Goal: Transaction & Acquisition: Purchase product/service

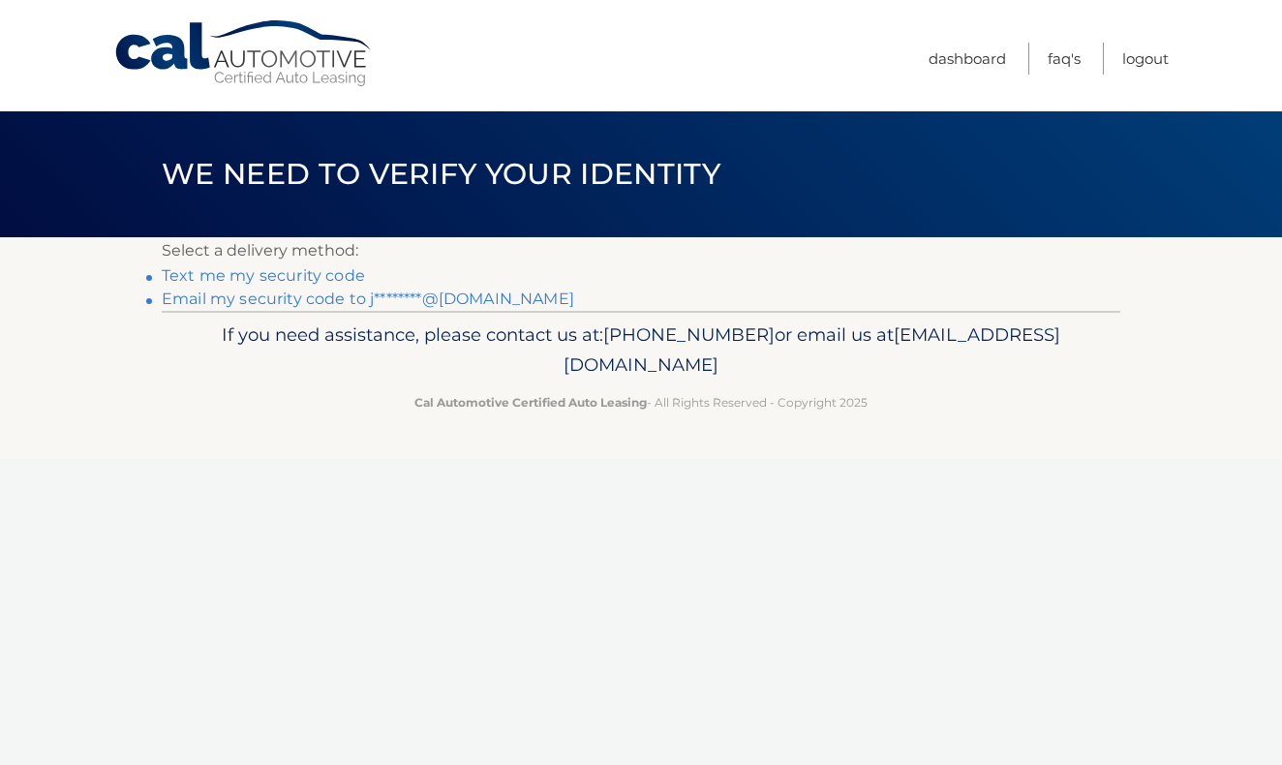
click at [345, 276] on link "Text me my security code" at bounding box center [263, 275] width 203 height 18
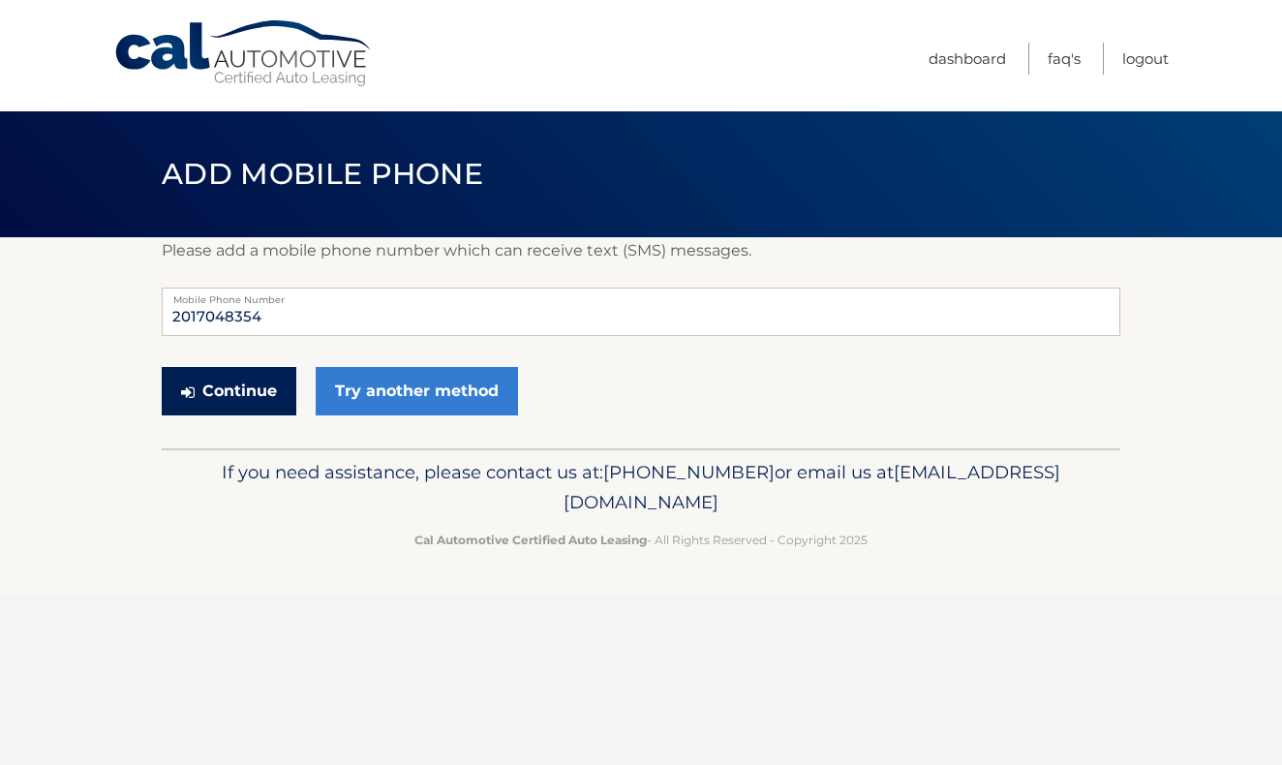
click at [232, 400] on button "Continue" at bounding box center [229, 391] width 135 height 48
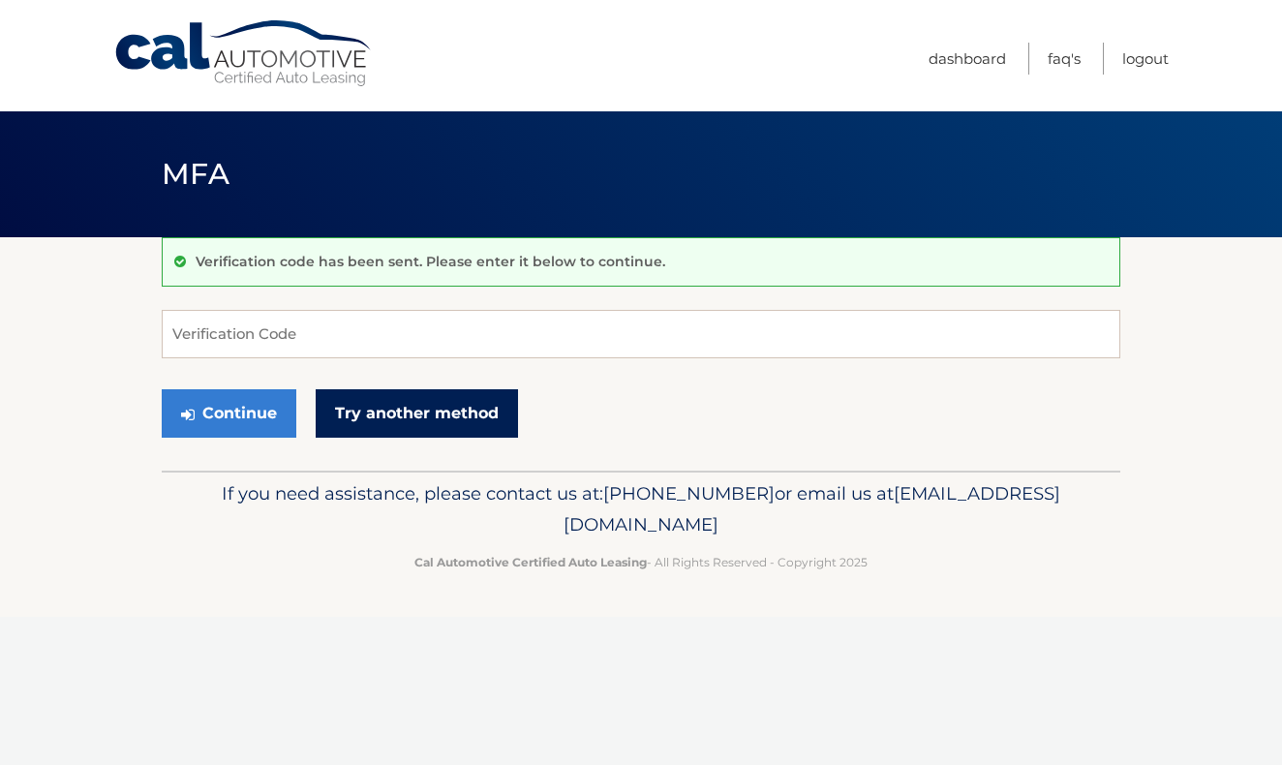
click at [431, 413] on link "Try another method" at bounding box center [417, 413] width 202 height 48
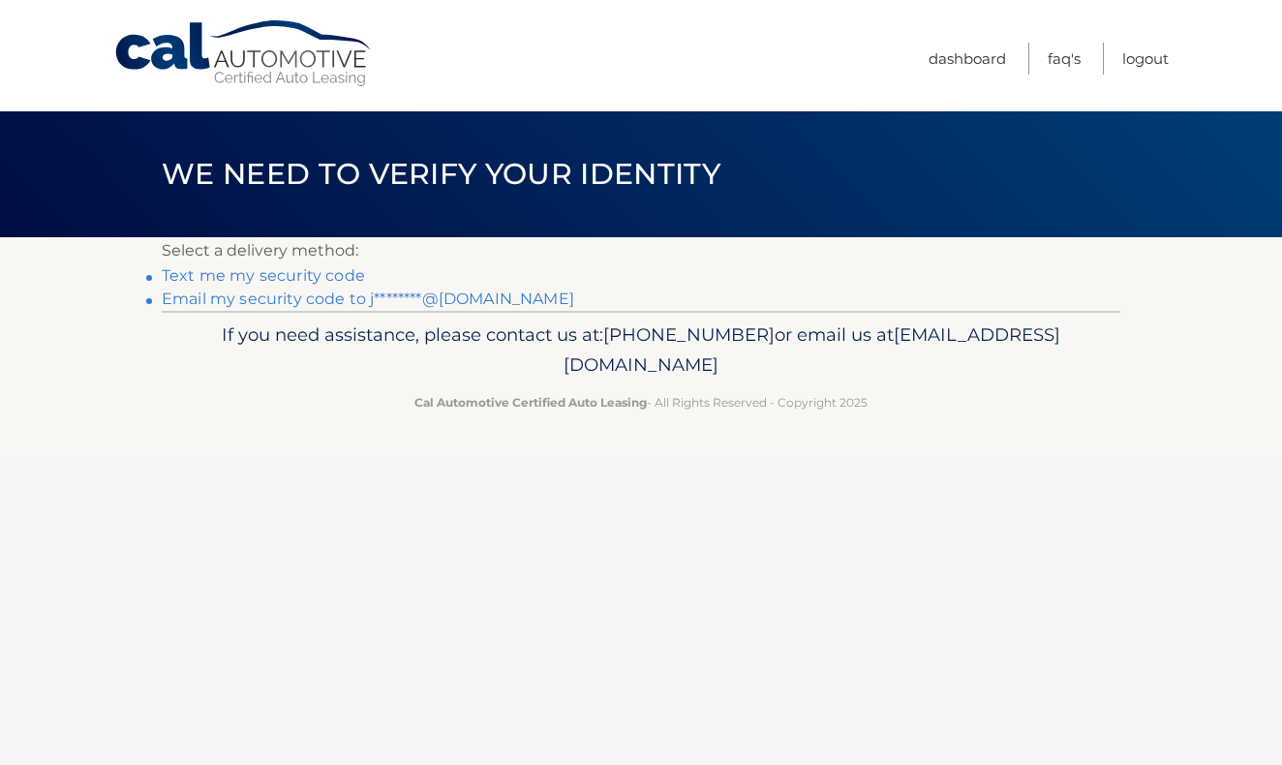
click at [440, 295] on link "Email my security code to j********@[DOMAIN_NAME]" at bounding box center [368, 299] width 413 height 18
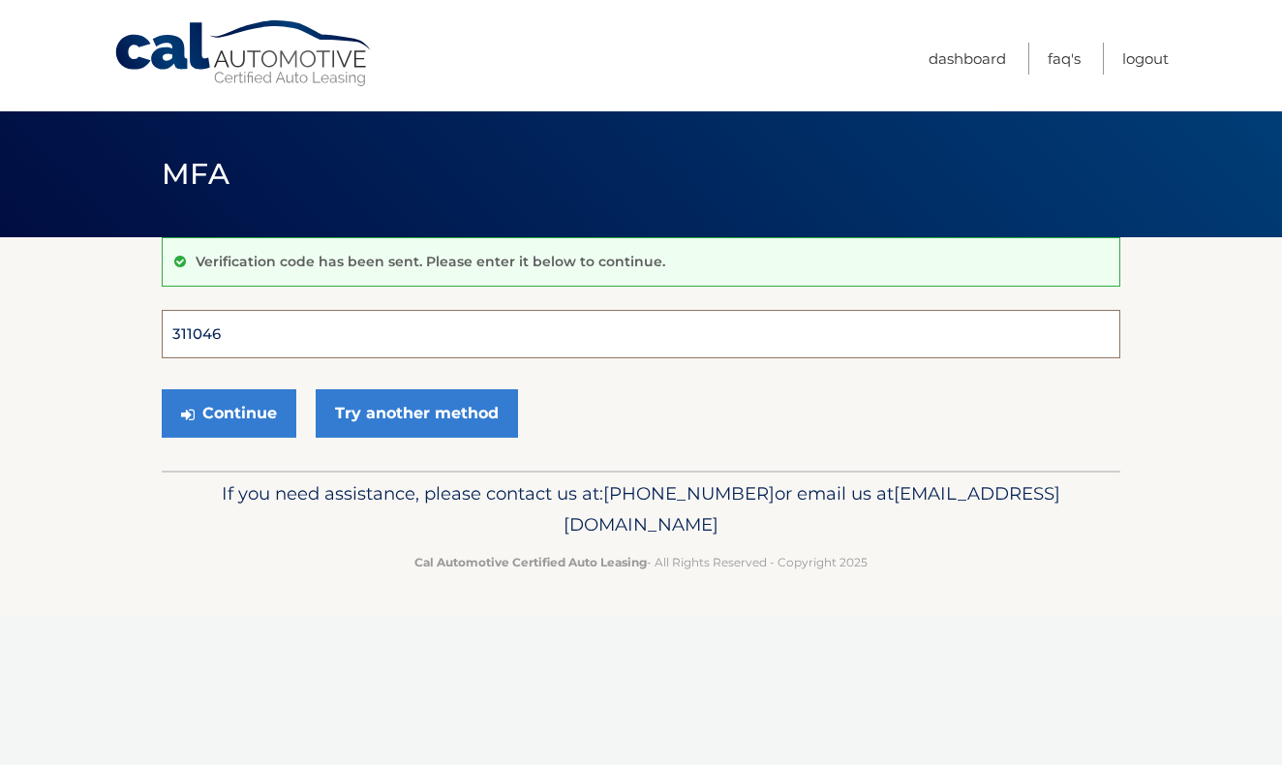
type input "311046"
click at [229, 413] on button "Continue" at bounding box center [229, 413] width 135 height 48
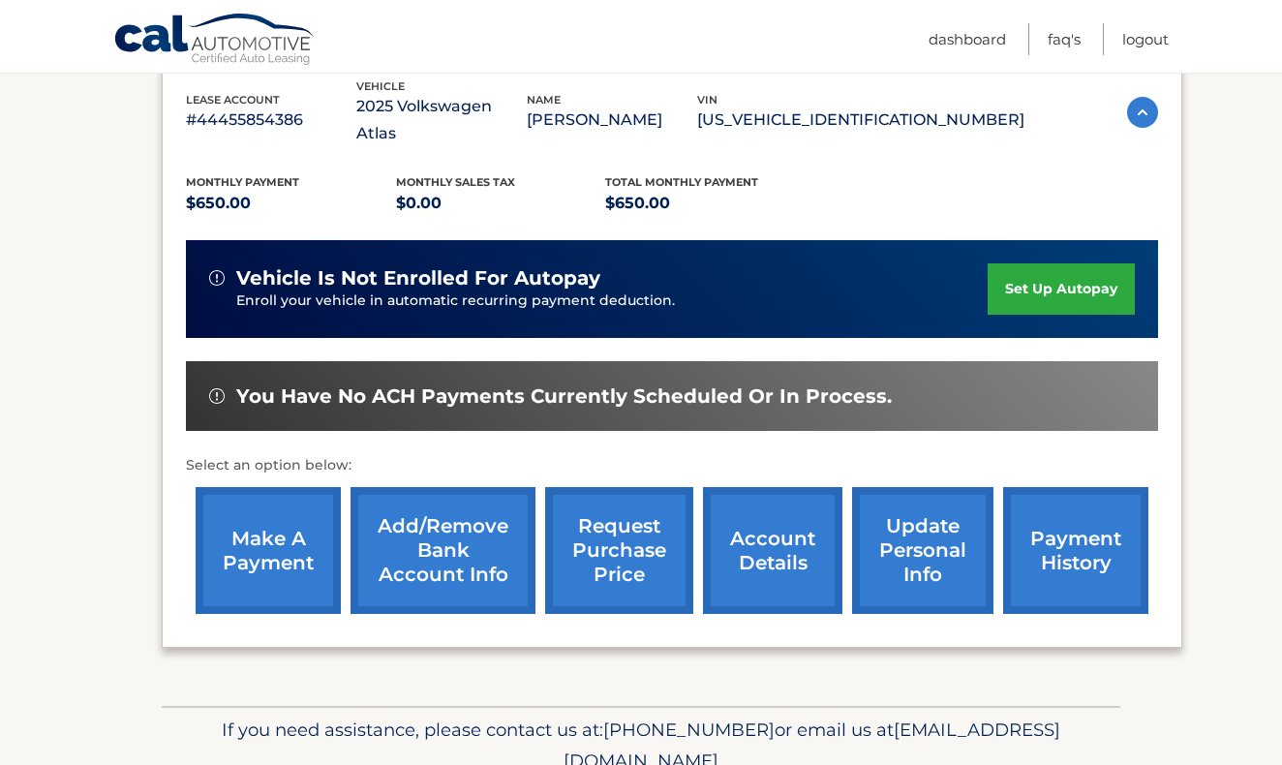
scroll to position [353, 0]
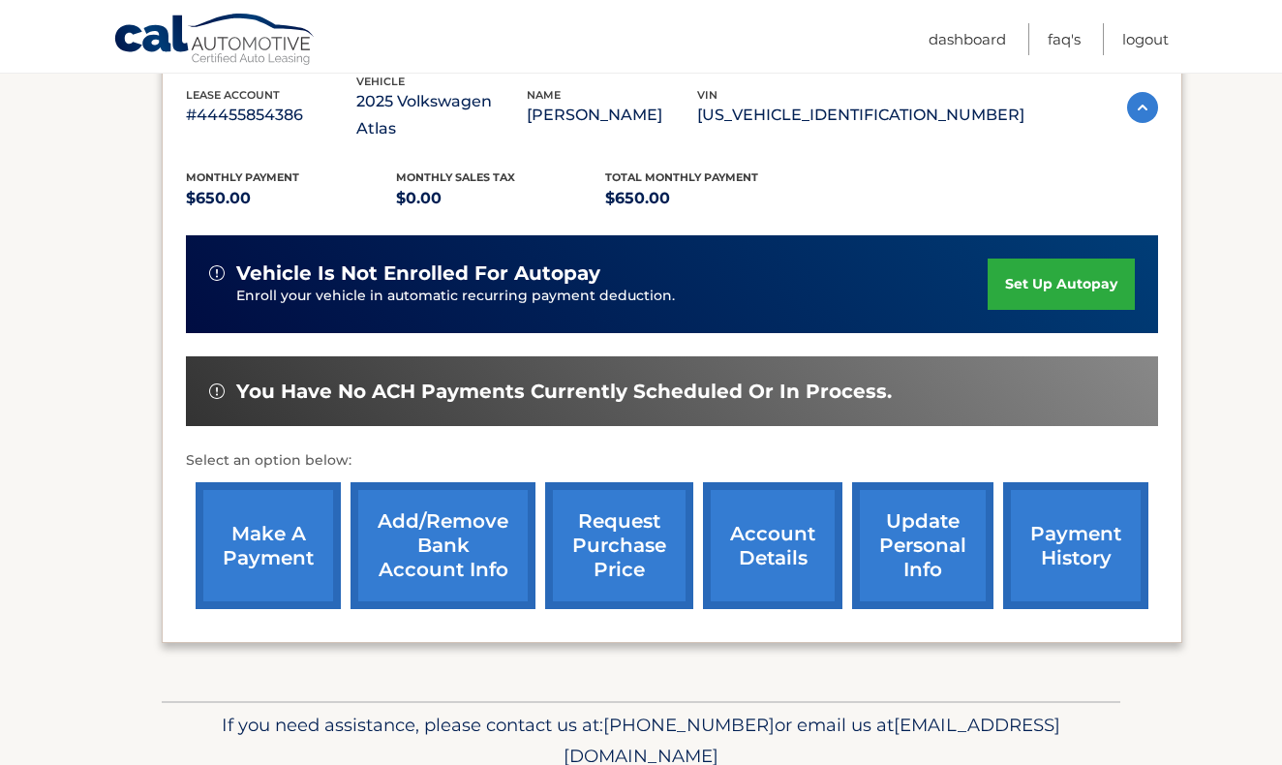
click at [263, 538] on link "make a payment" at bounding box center [268, 545] width 145 height 127
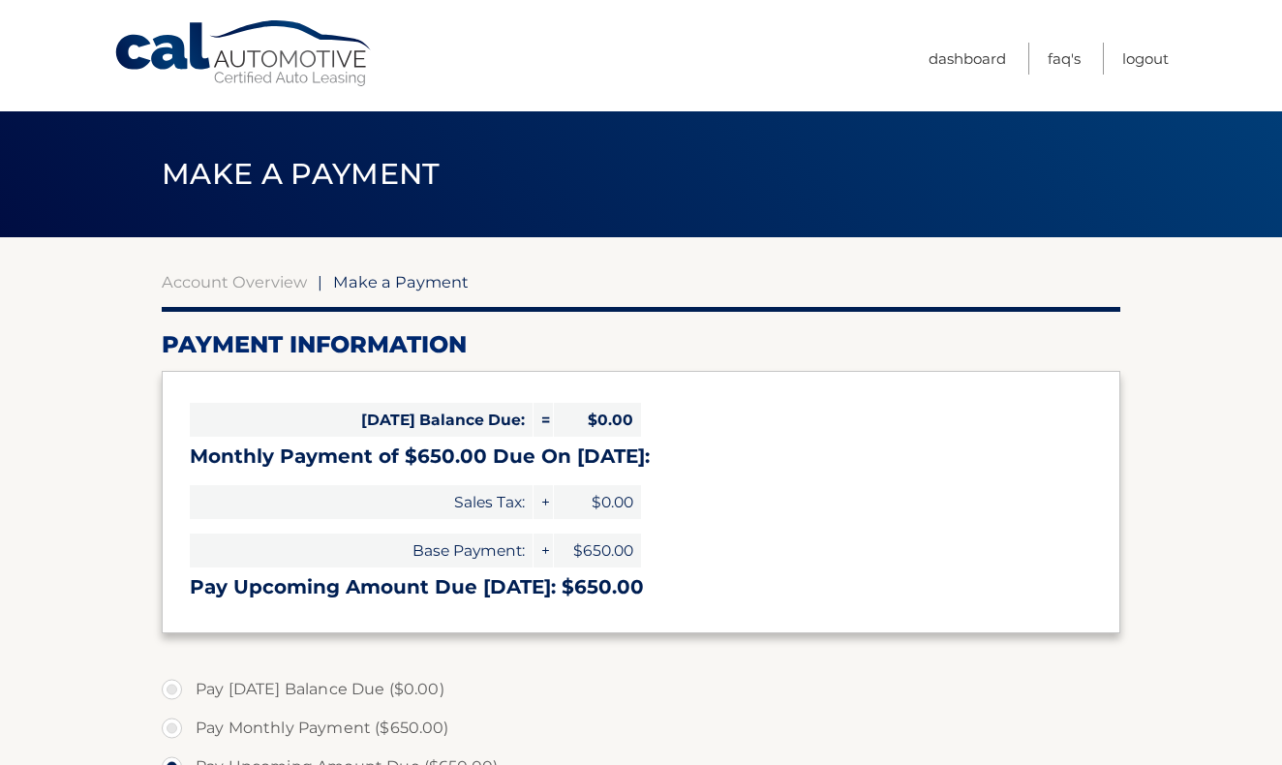
select select "MmNlZjc4YWEtOGM5MC00ZjI4LWEzZTItNWM3MjlkY2Q2YTgy"
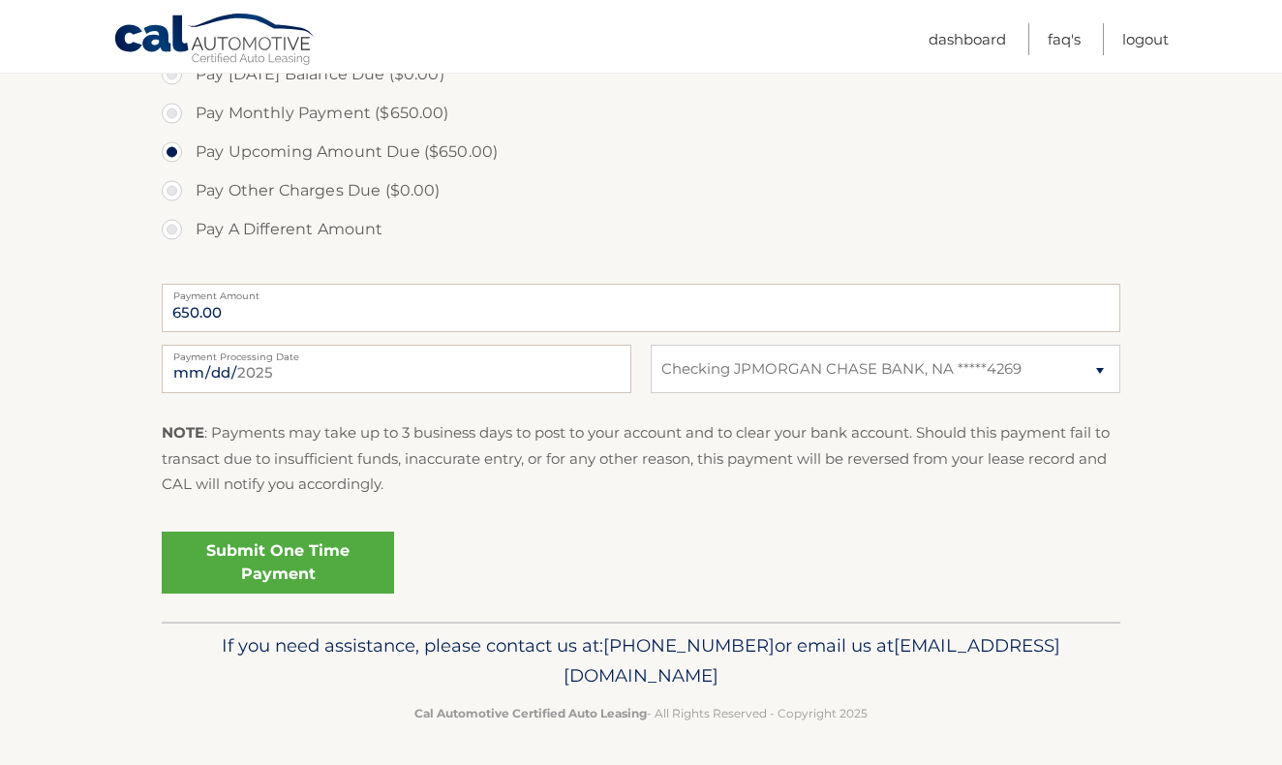
scroll to position [614, 0]
click at [265, 555] on link "Submit One Time Payment" at bounding box center [278, 564] width 232 height 62
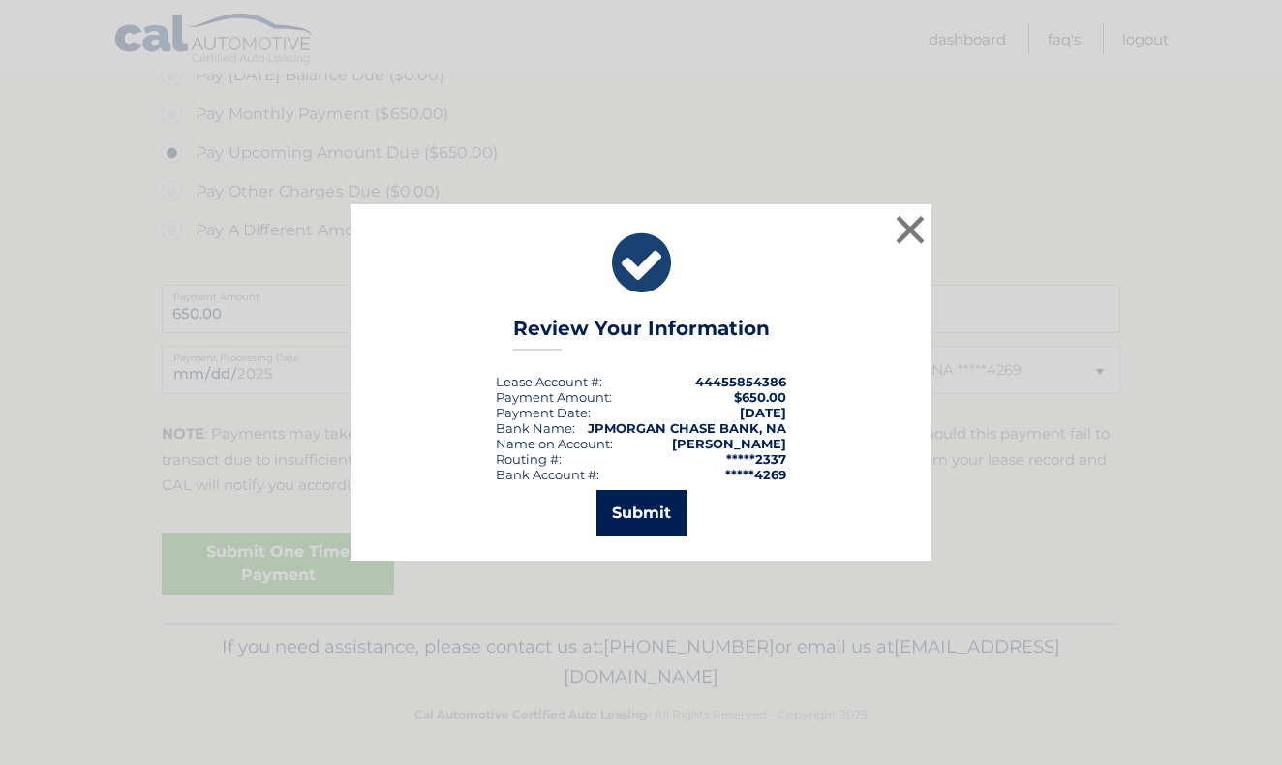
click at [638, 515] on button "Submit" at bounding box center [642, 513] width 90 height 46
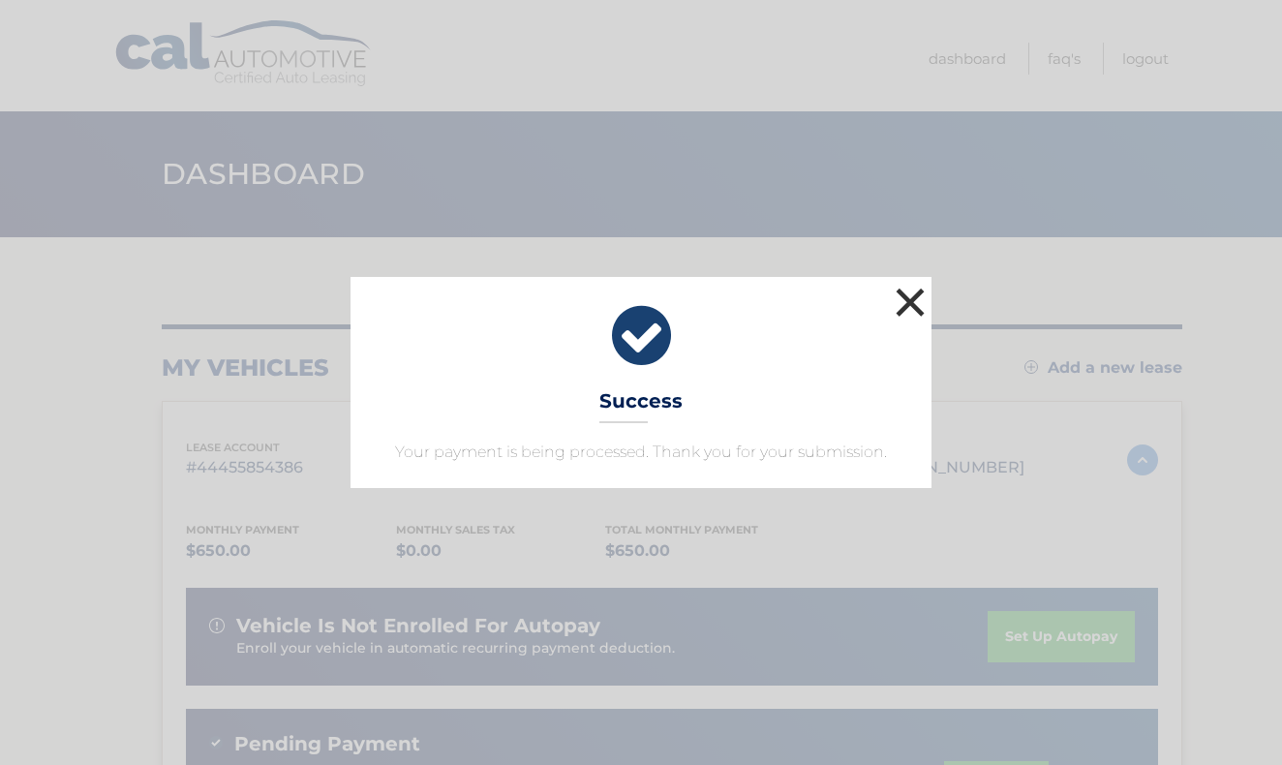
click at [905, 297] on button "×" at bounding box center [910, 302] width 39 height 39
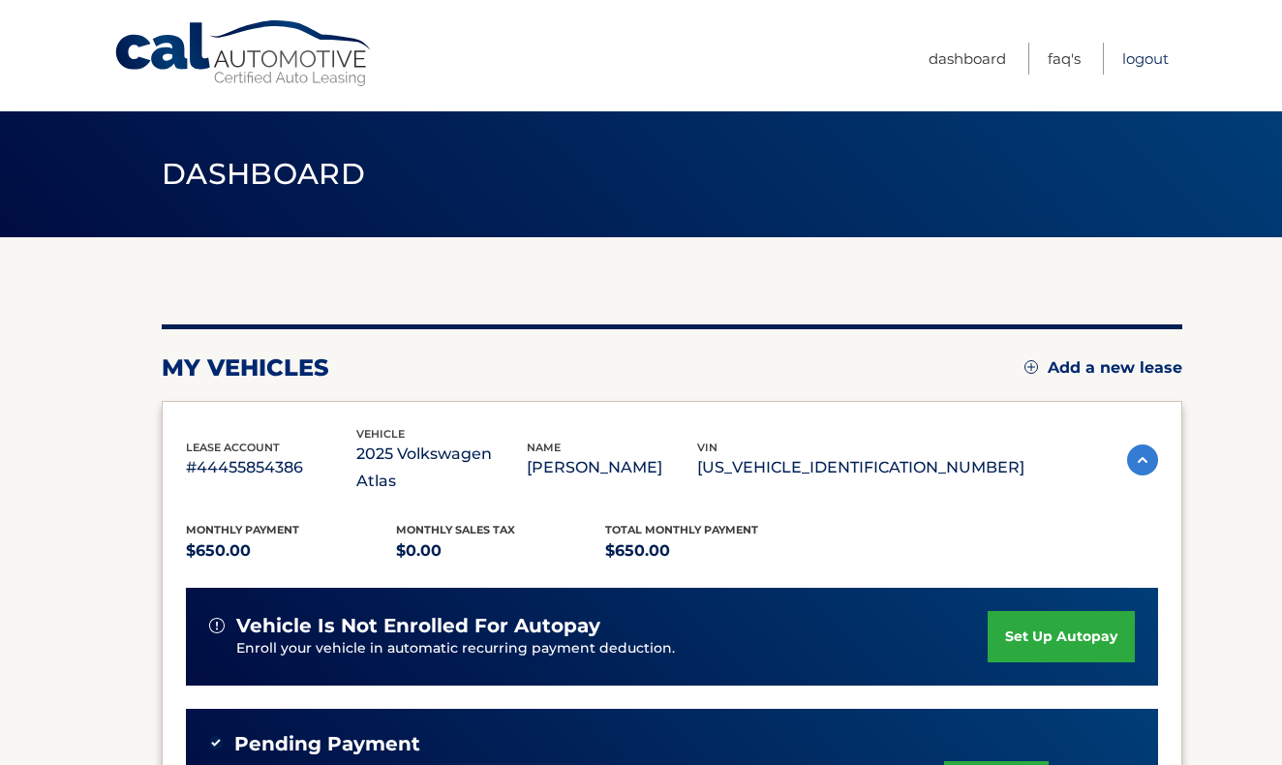
click at [1138, 64] on link "Logout" at bounding box center [1146, 59] width 46 height 32
